Goal: Task Accomplishment & Management: Manage account settings

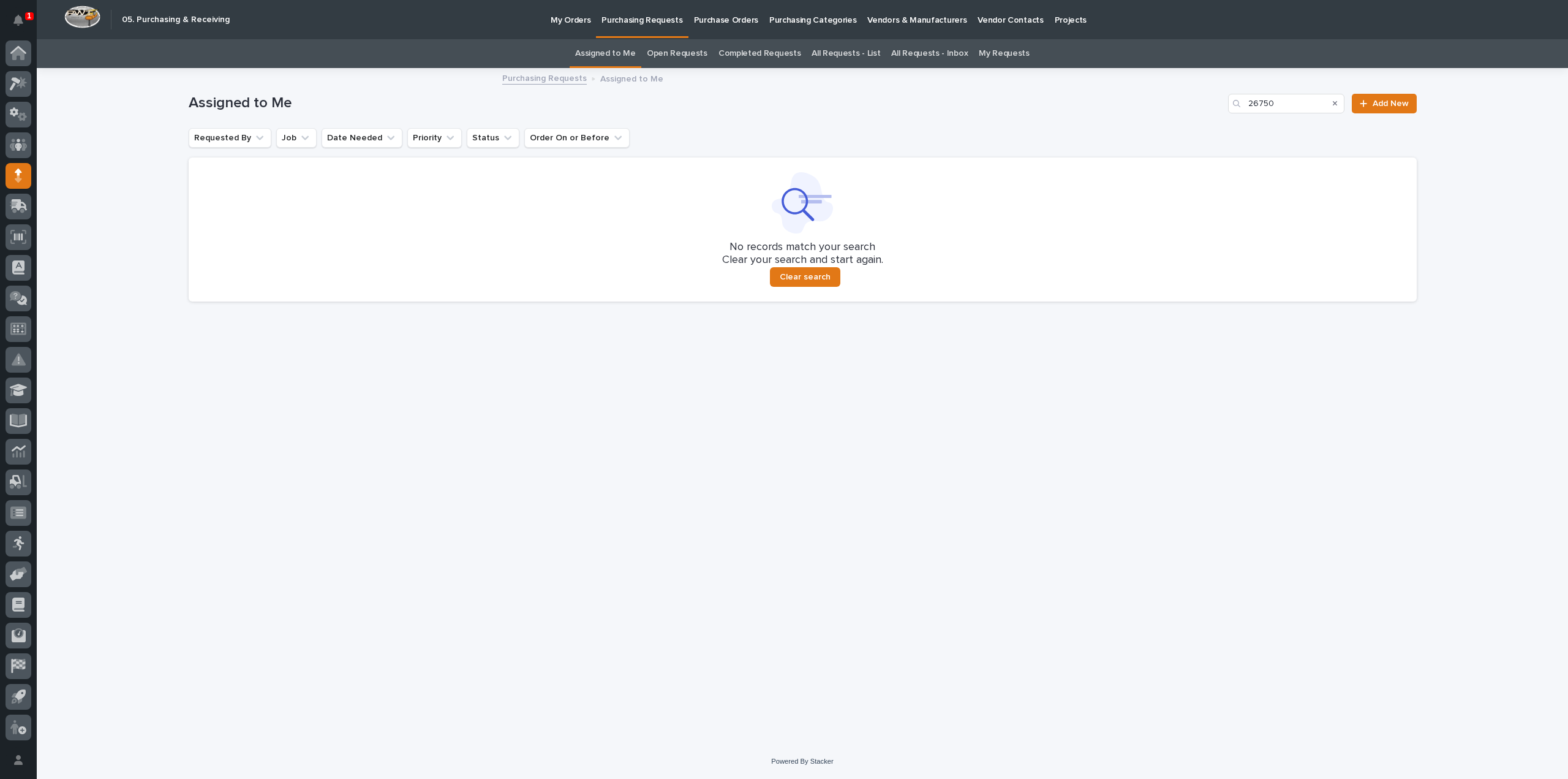
click at [631, 56] on link "Assigned to Me" at bounding box center [605, 54] width 60 height 29
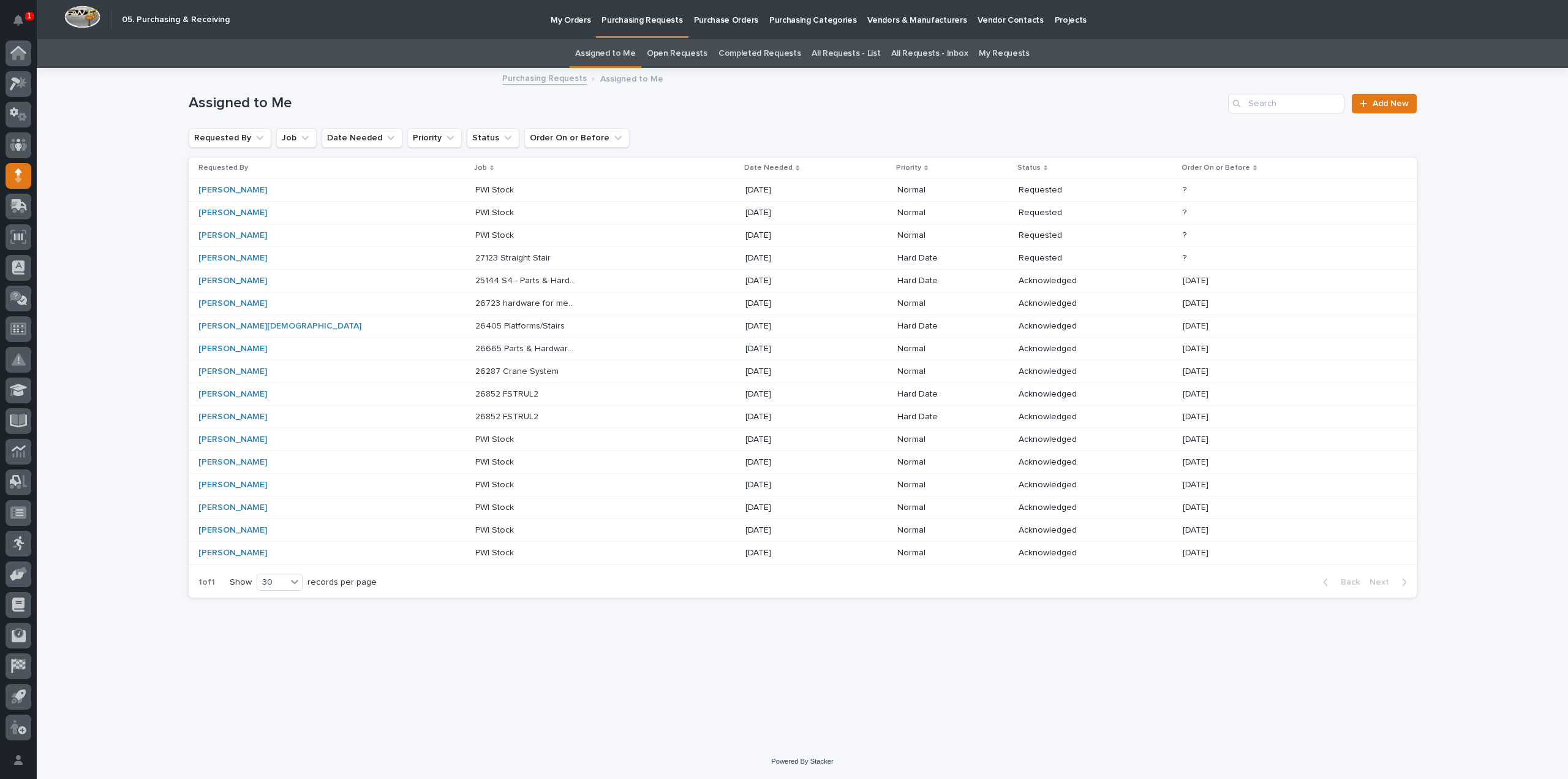
click at [237, 264] on div "Michelle Moore" at bounding box center [332, 258] width 268 height 20
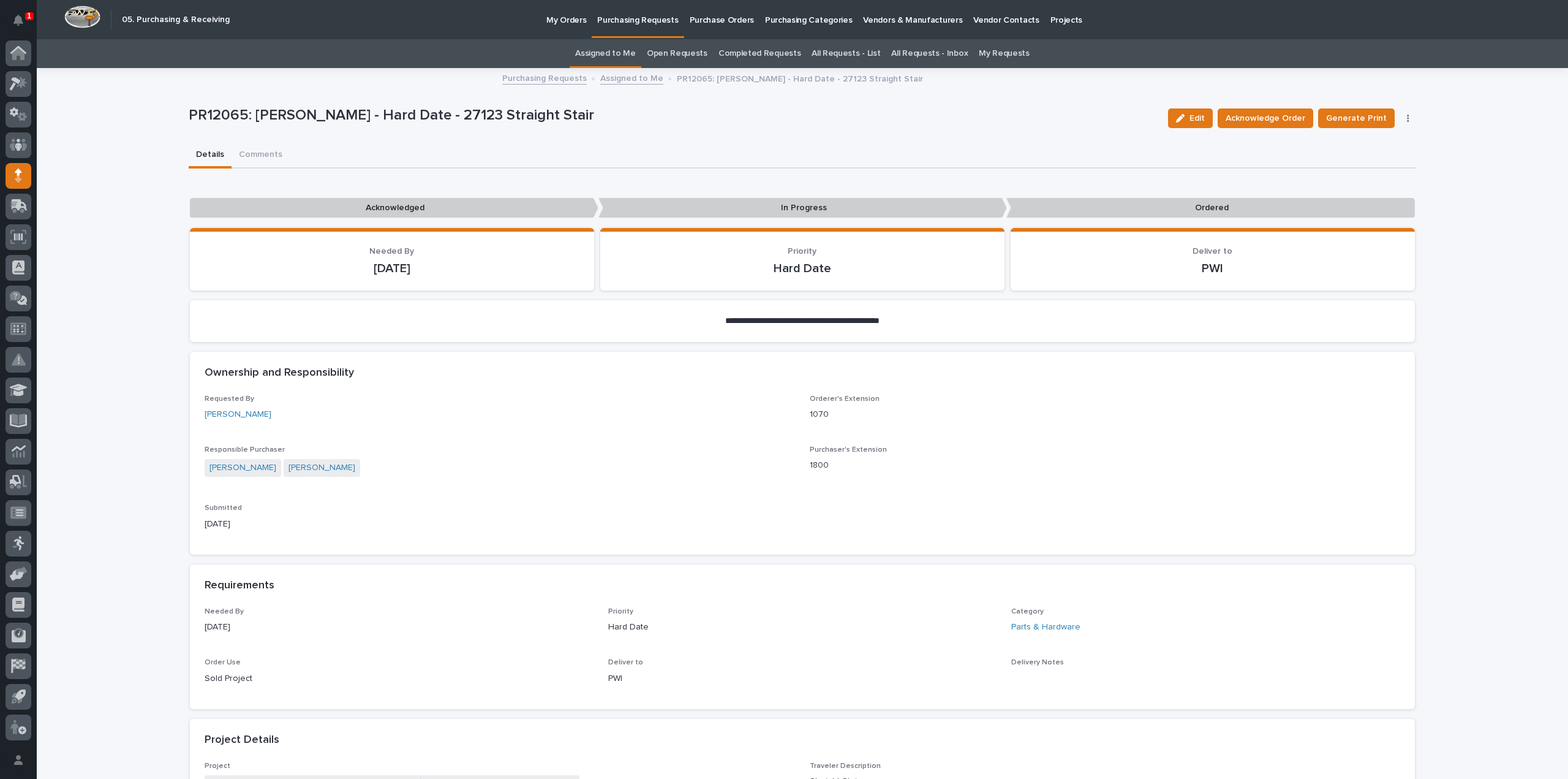
scroll to position [368, 0]
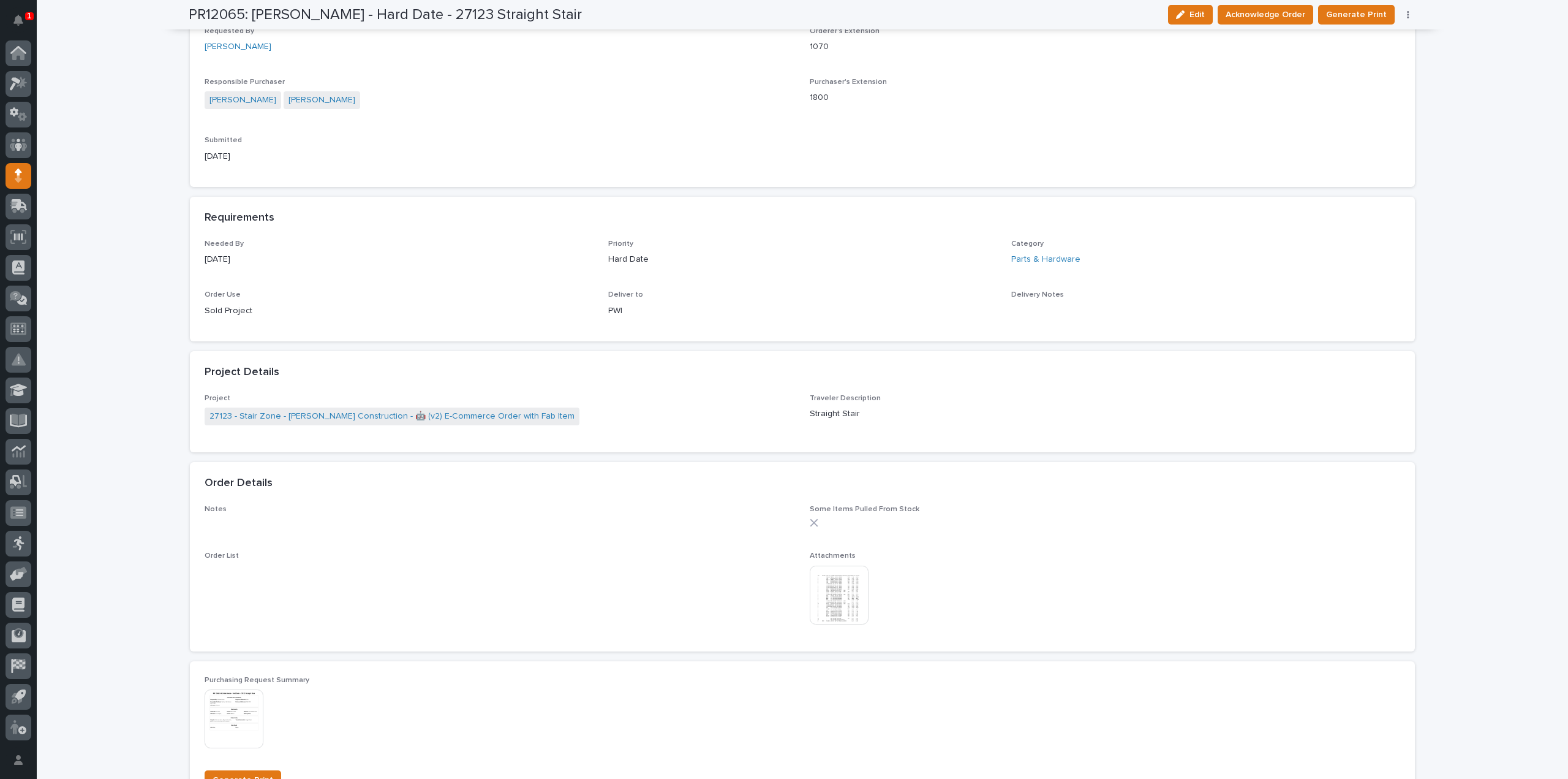
click at [854, 606] on img at bounding box center [839, 595] width 58 height 58
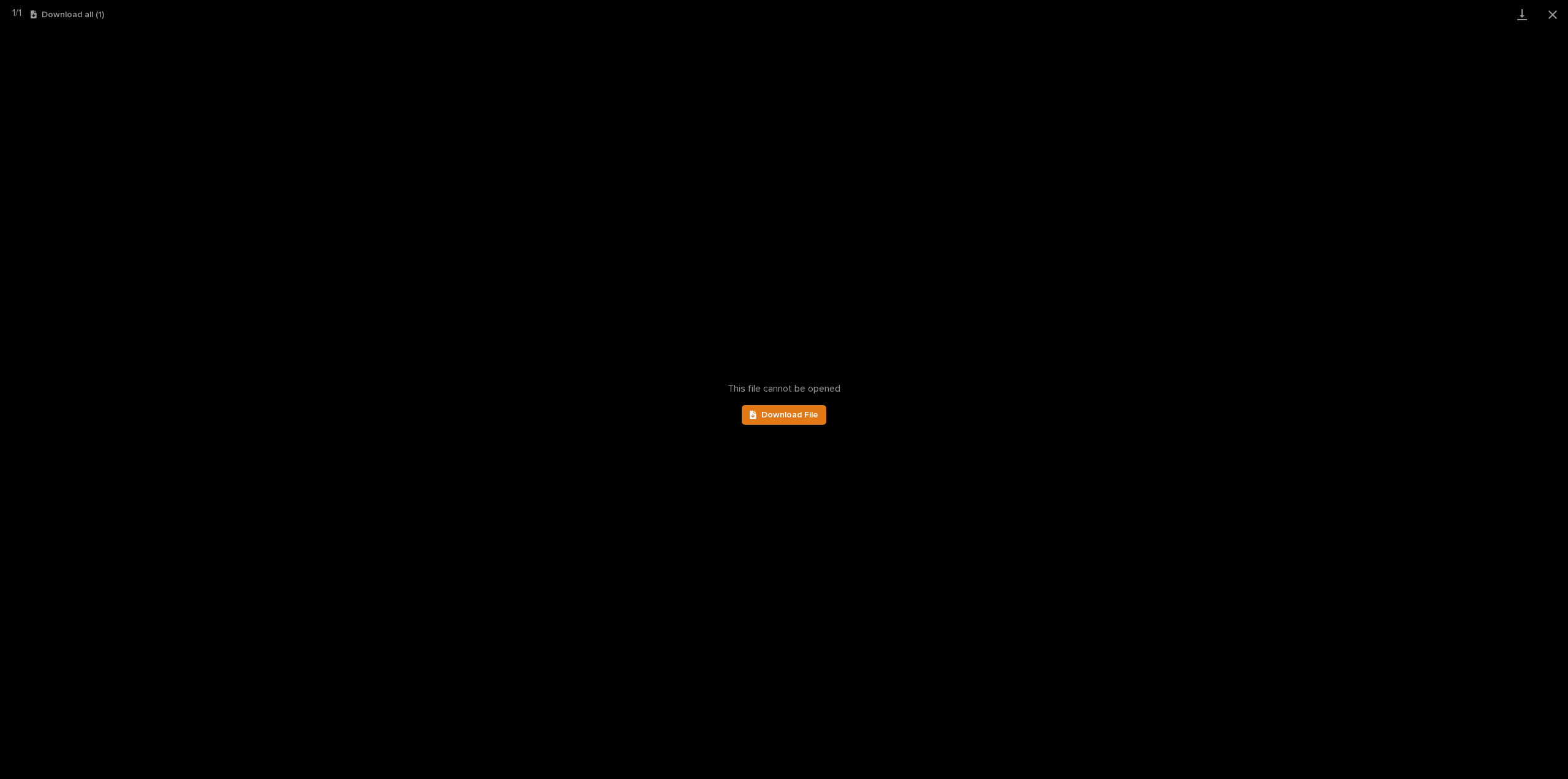
click at [806, 426] on div "This file cannot be opened Download File" at bounding box center [784, 404] width 1568 height 750
click at [806, 420] on link "Download File" at bounding box center [784, 414] width 85 height 19
click at [1553, 13] on button "Close gallery" at bounding box center [1552, 15] width 30 height 29
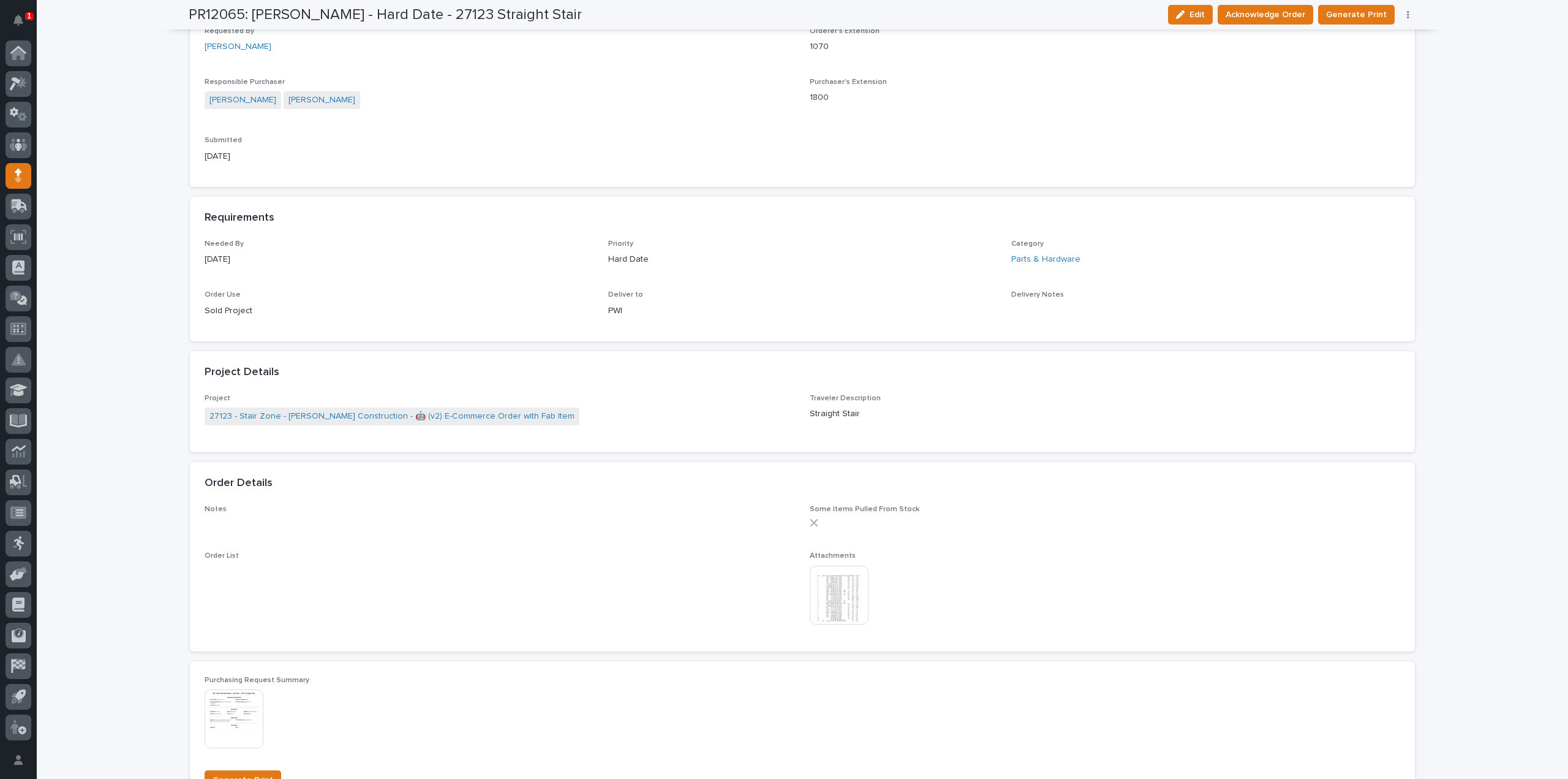
scroll to position [0, 0]
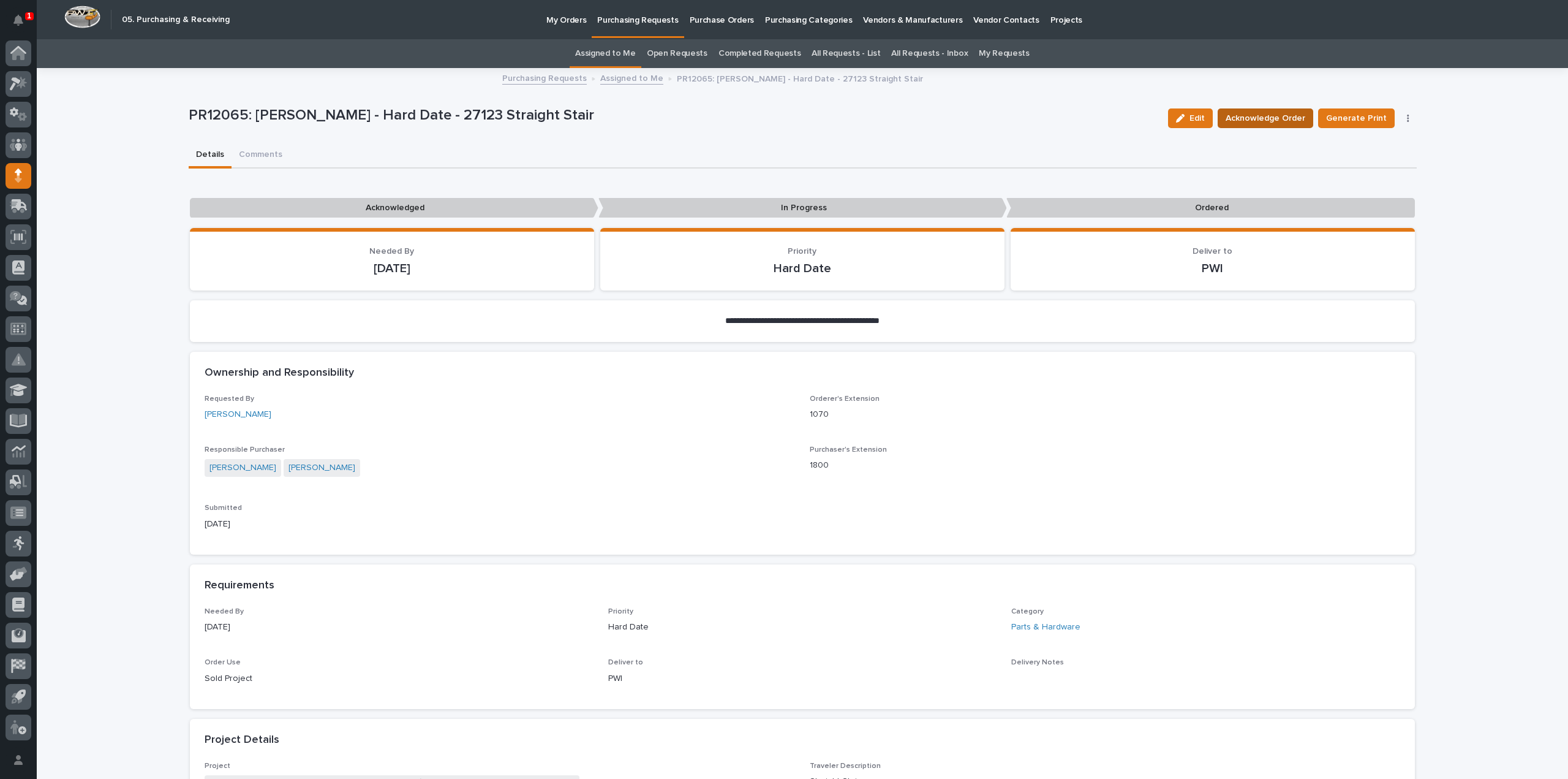
click at [1272, 118] on span "Acknowledge Order" at bounding box center [1266, 118] width 80 height 15
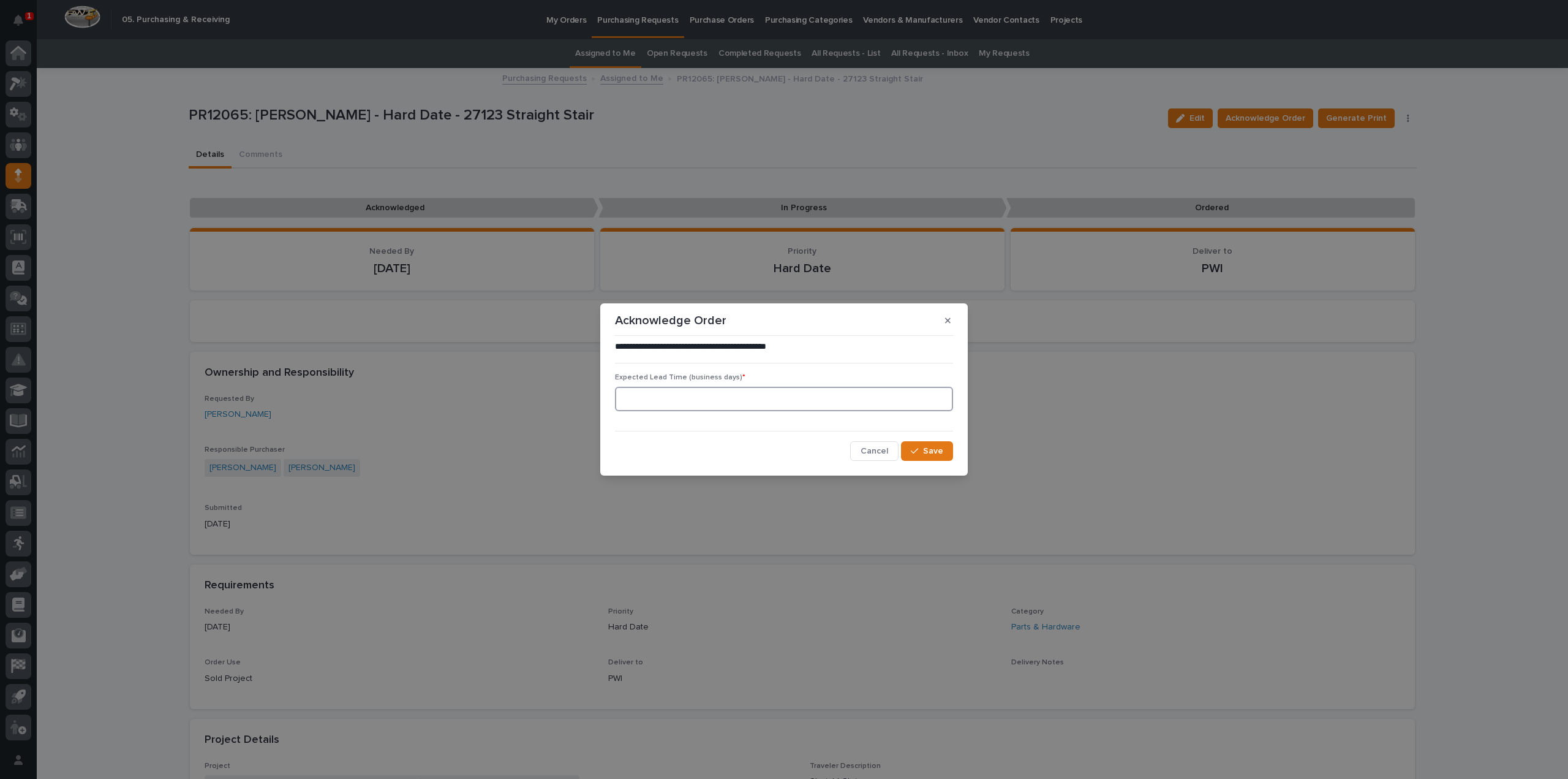
click at [749, 395] on input at bounding box center [784, 399] width 338 height 24
type input "0"
click at [932, 450] on span "Save" at bounding box center [933, 450] width 20 height 11
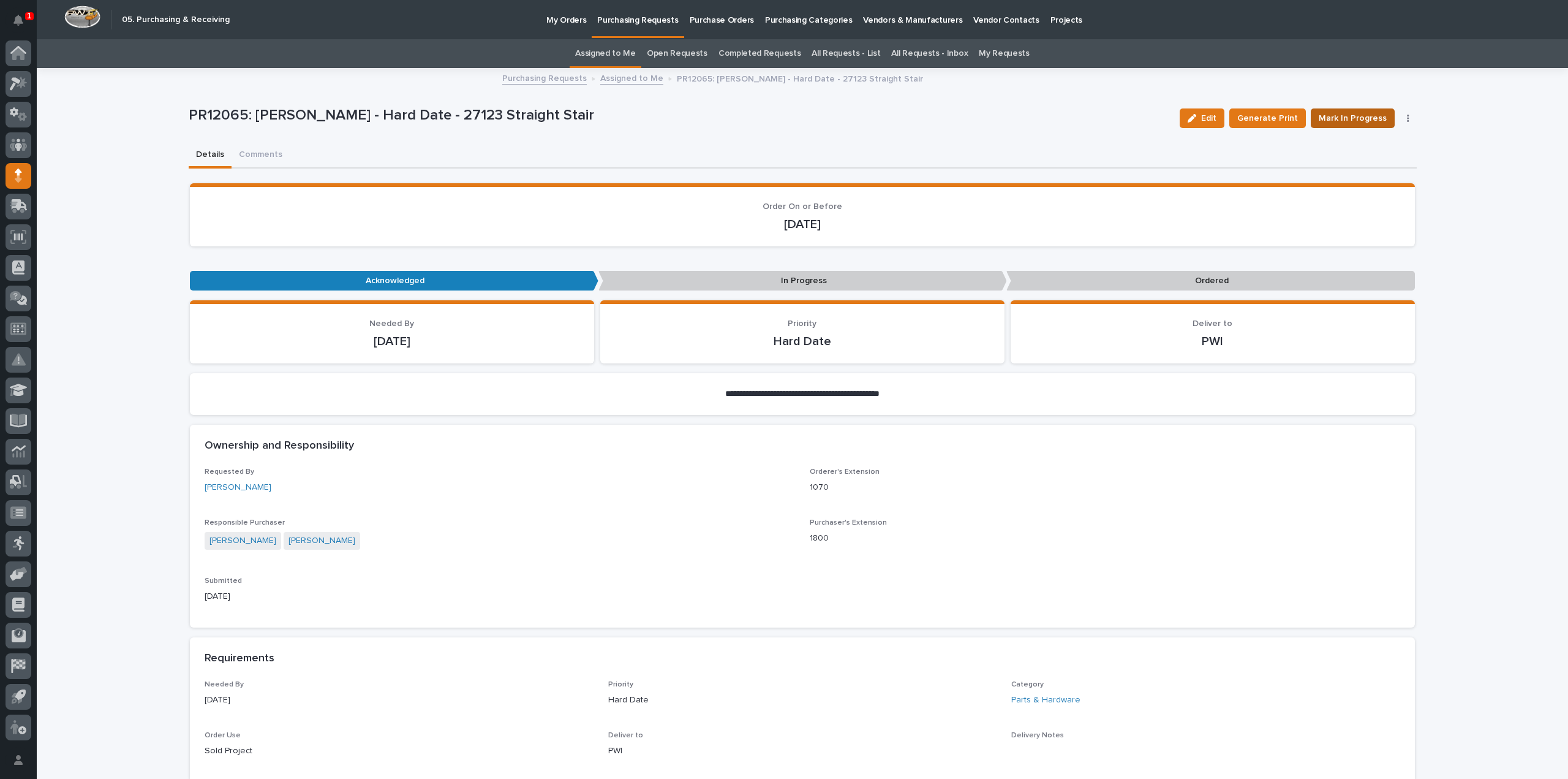
click at [1346, 123] on span "Mark In Progress" at bounding box center [1353, 118] width 68 height 15
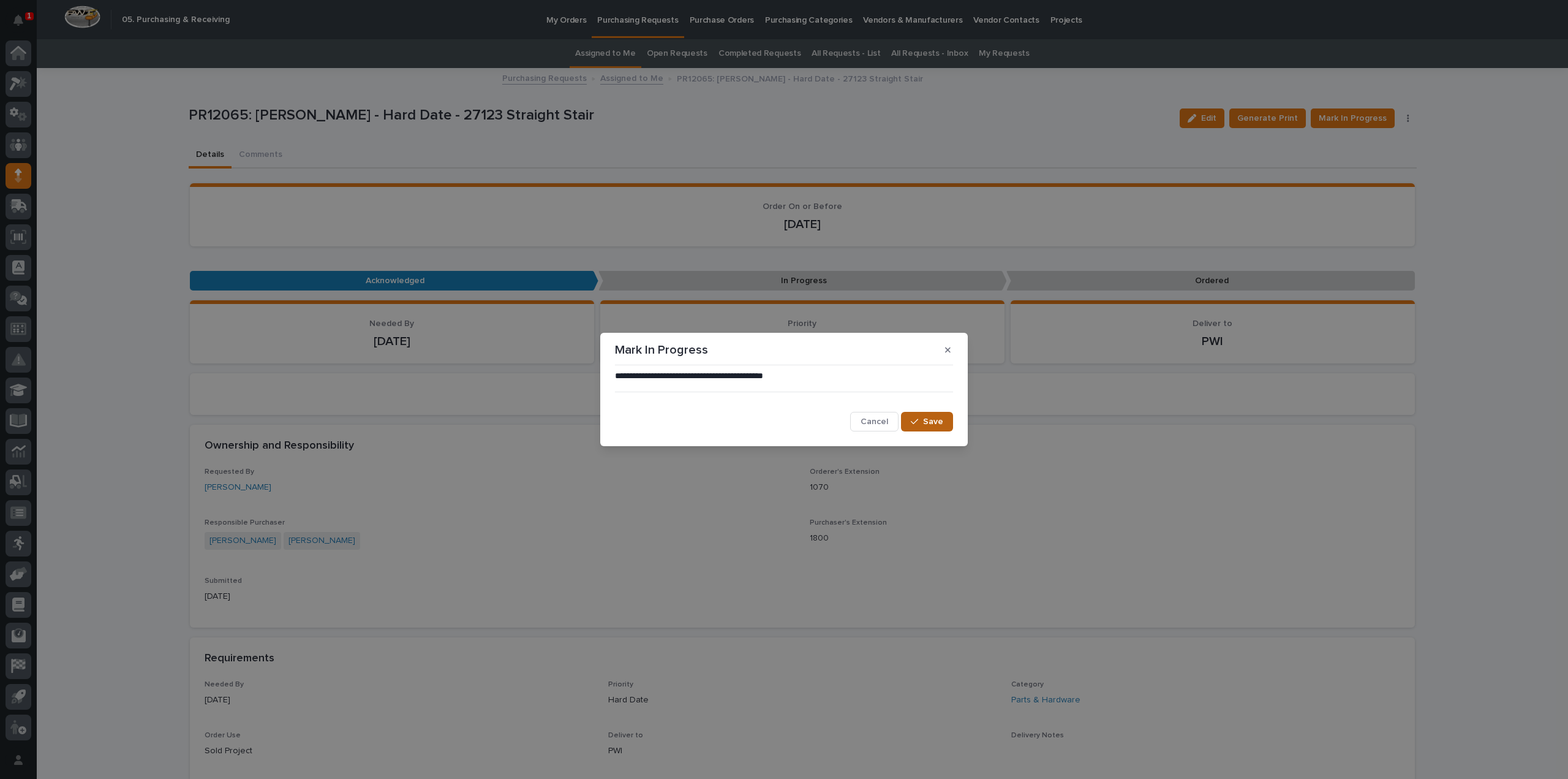
click at [924, 421] on span "Save" at bounding box center [933, 421] width 20 height 11
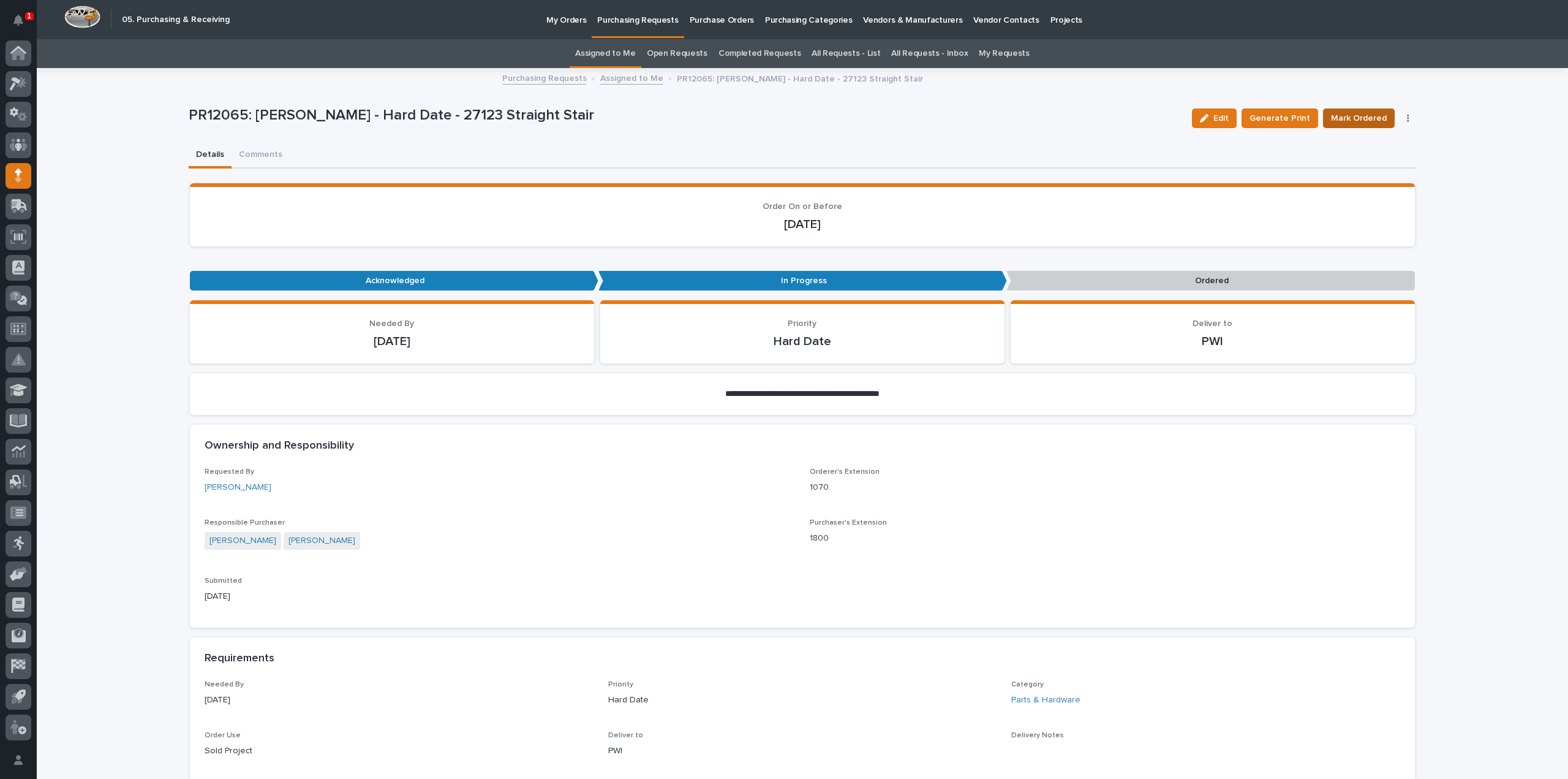
click at [1351, 121] on span "Mark Ordered" at bounding box center [1358, 118] width 56 height 15
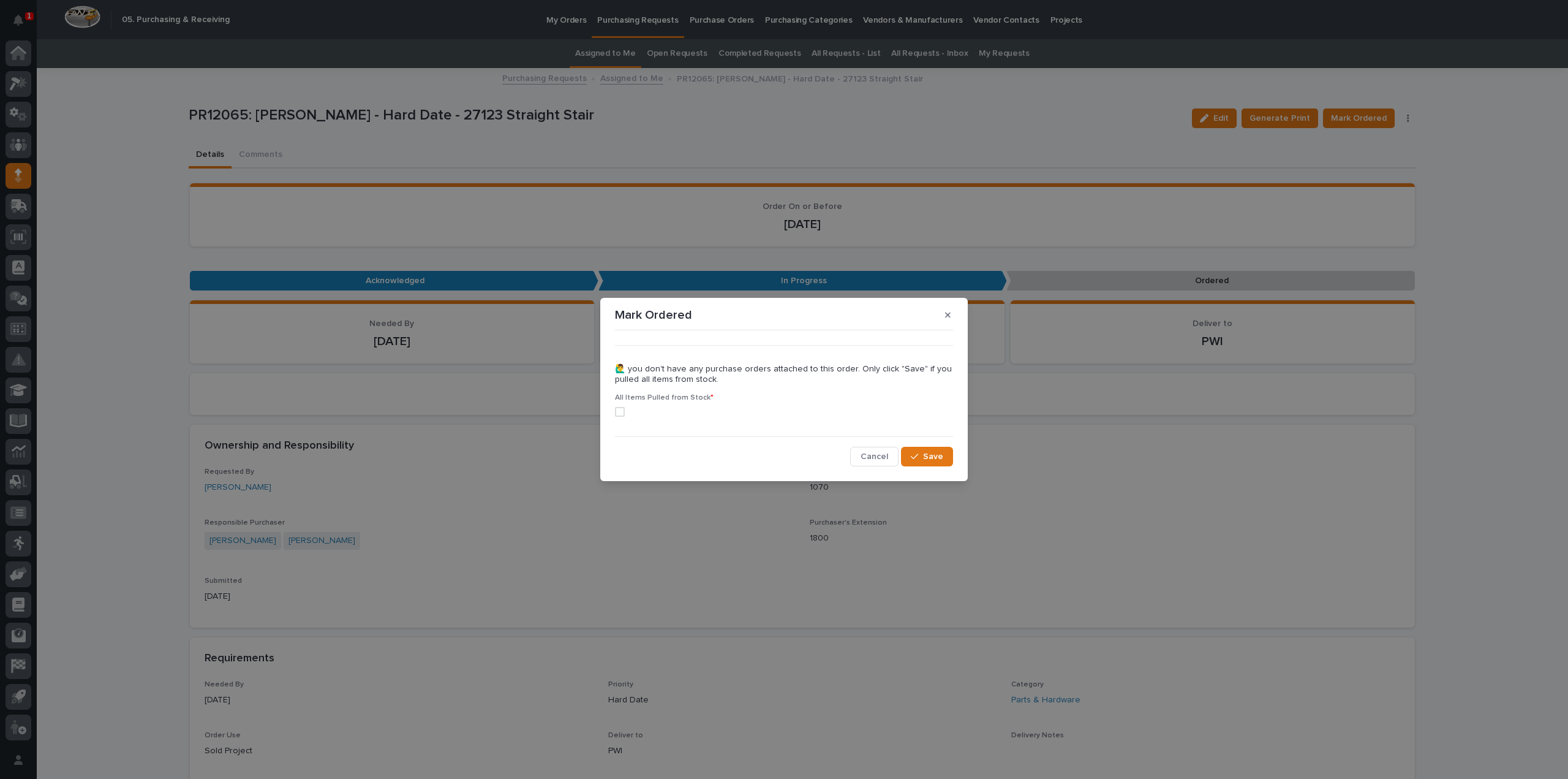
click at [618, 413] on span at bounding box center [620, 411] width 10 height 10
click at [937, 459] on span "Save" at bounding box center [933, 456] width 20 height 11
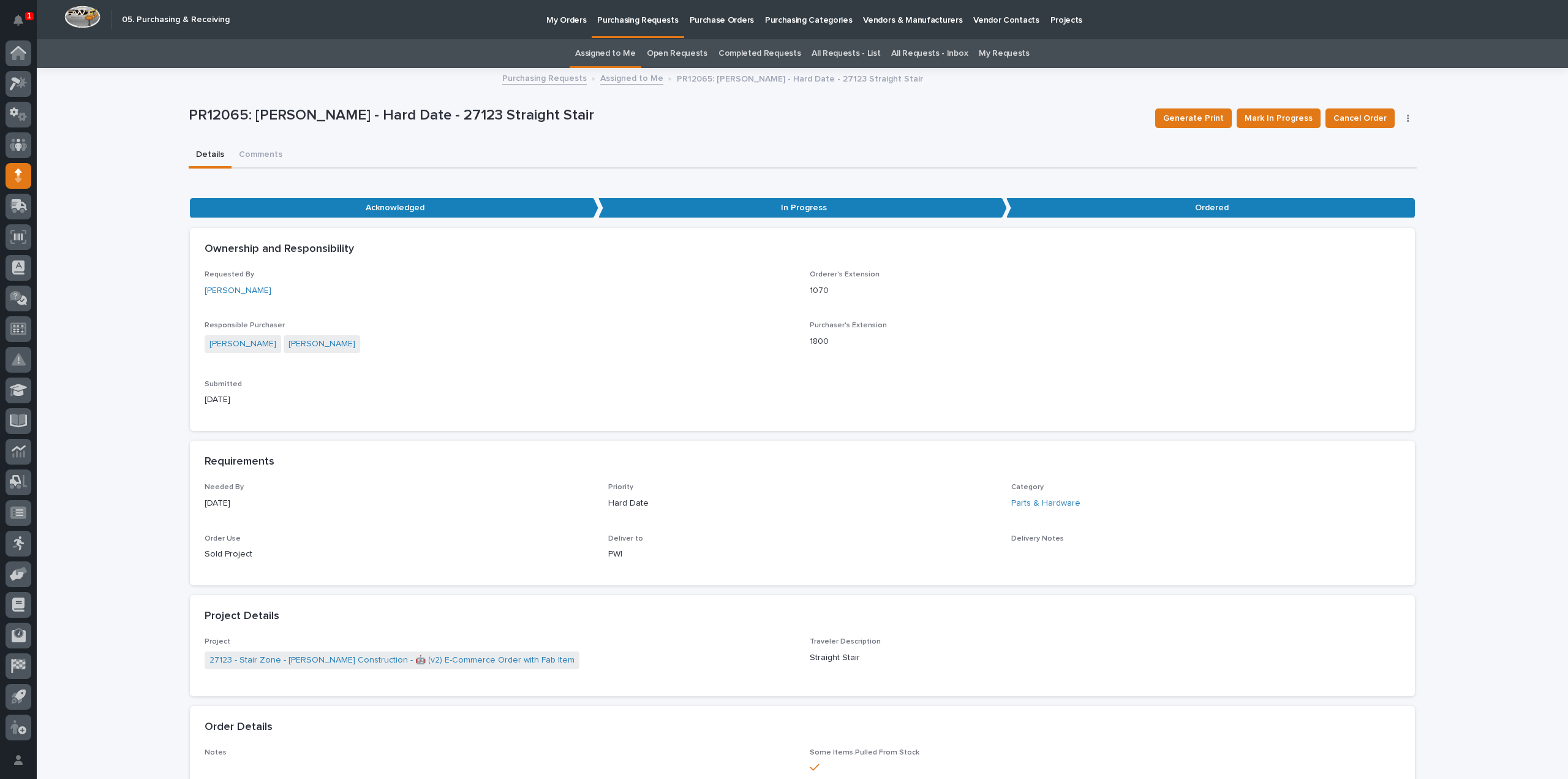
click at [624, 53] on link "Assigned to Me" at bounding box center [605, 54] width 60 height 29
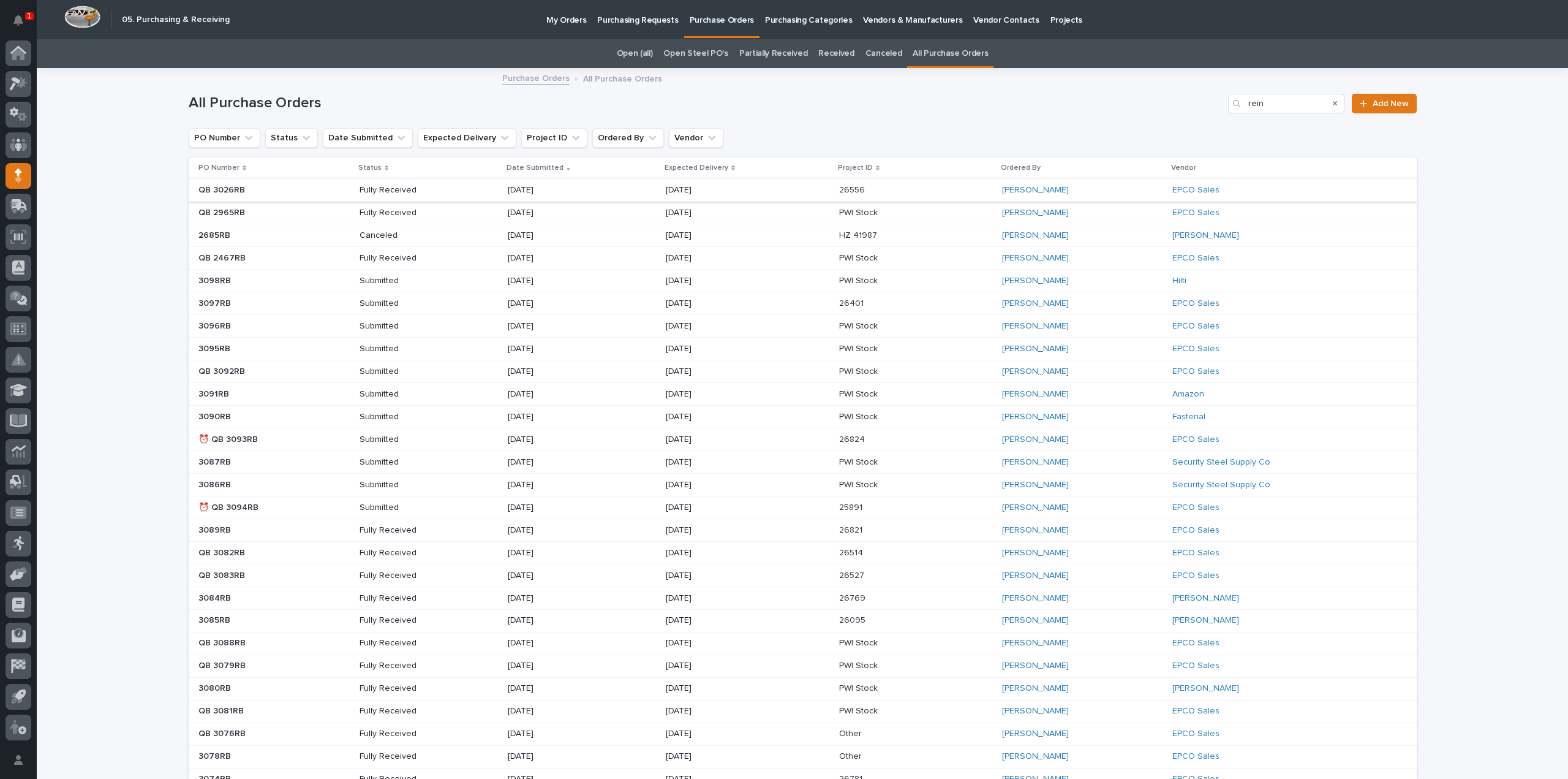
click at [1333, 104] on icon "Search" at bounding box center [1335, 103] width 5 height 5
